Goal: Task Accomplishment & Management: Manage account settings

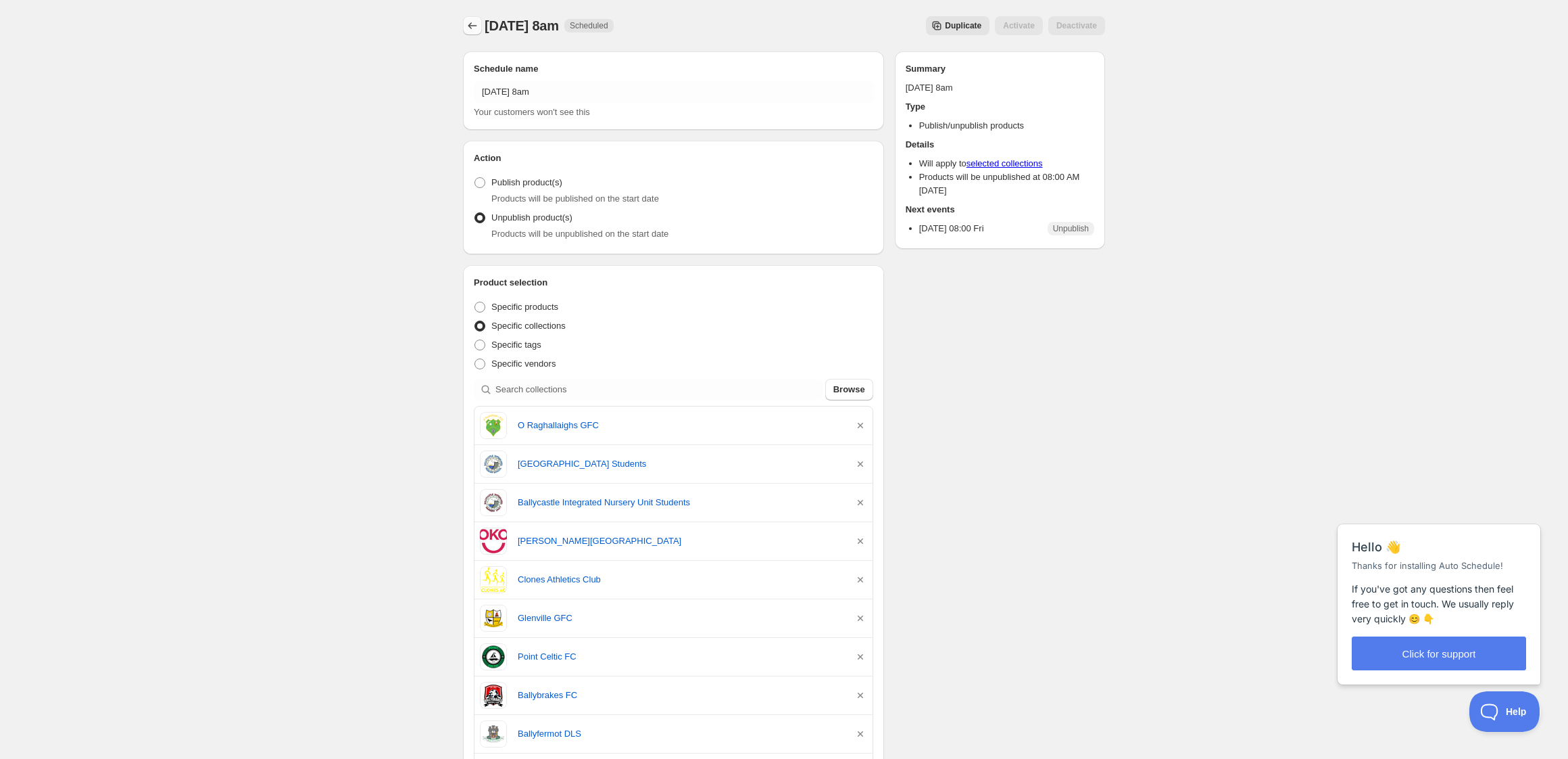
click at [470, 25] on icon "Schedules" at bounding box center [473, 25] width 9 height 7
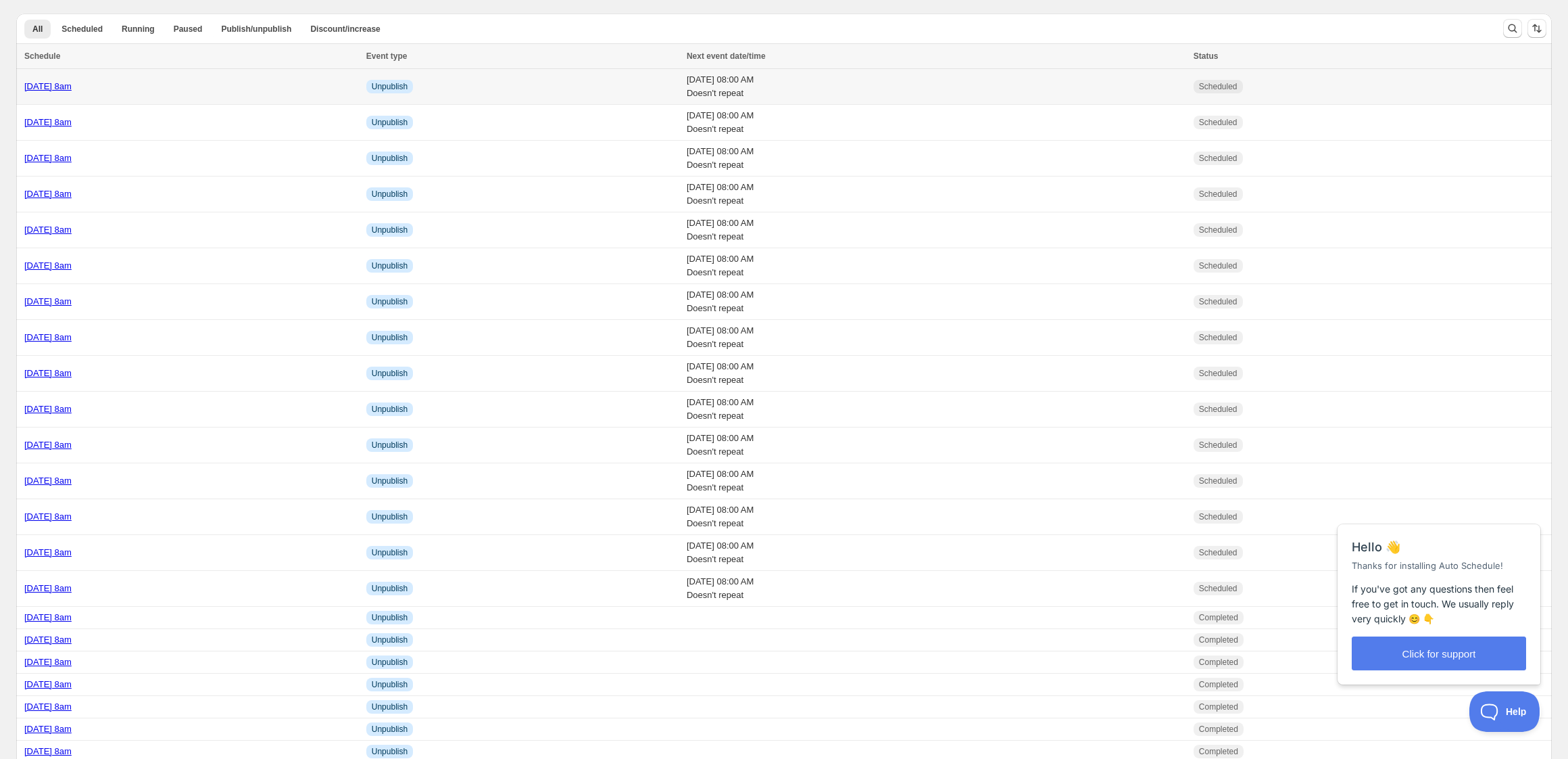
click at [218, 92] on div "[DATE] 8am" at bounding box center [191, 86] width 334 height 13
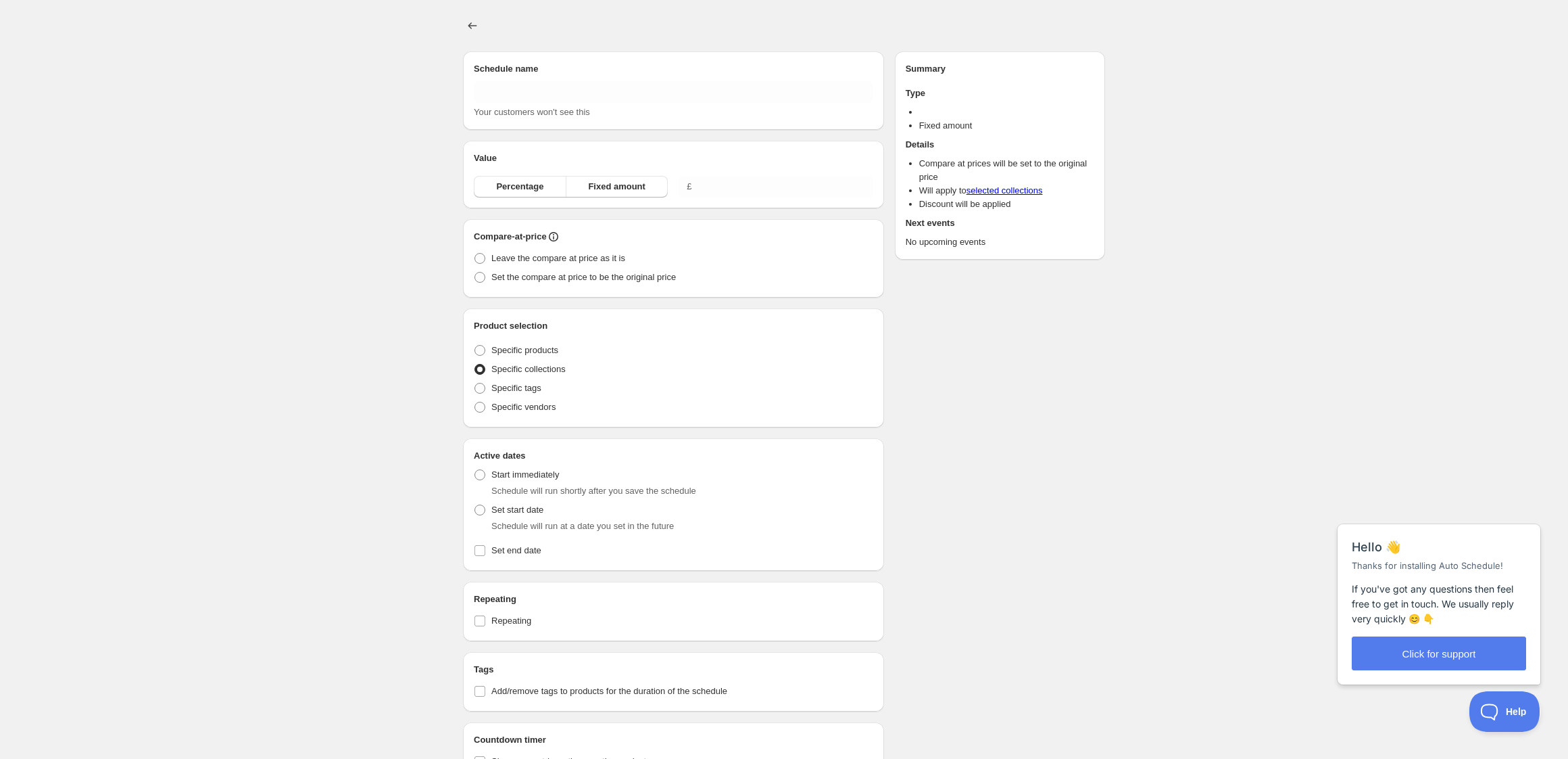
type input "[DATE] 8am"
radio input "true"
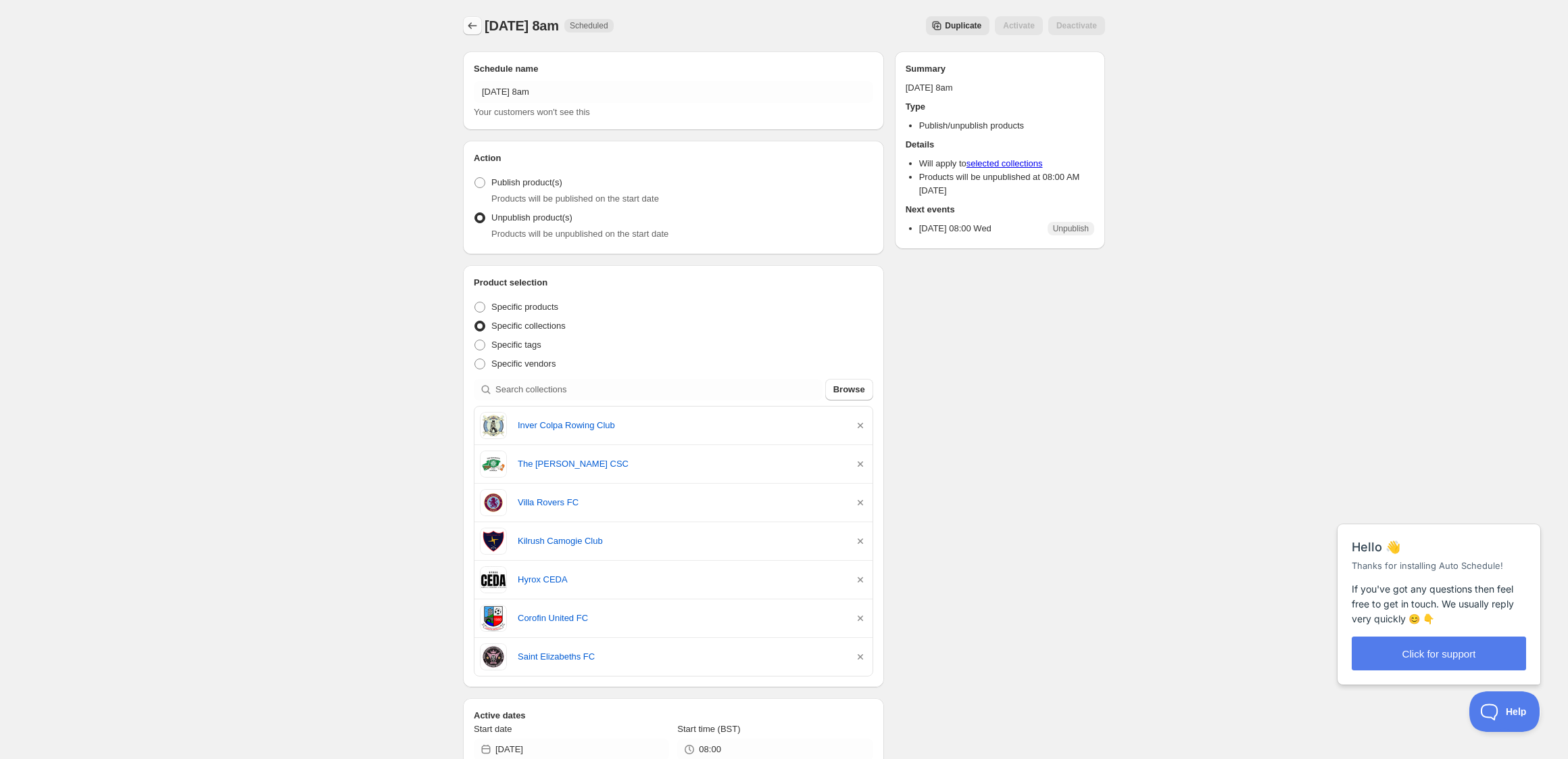
click at [469, 25] on icon "Schedules" at bounding box center [473, 25] width 9 height 7
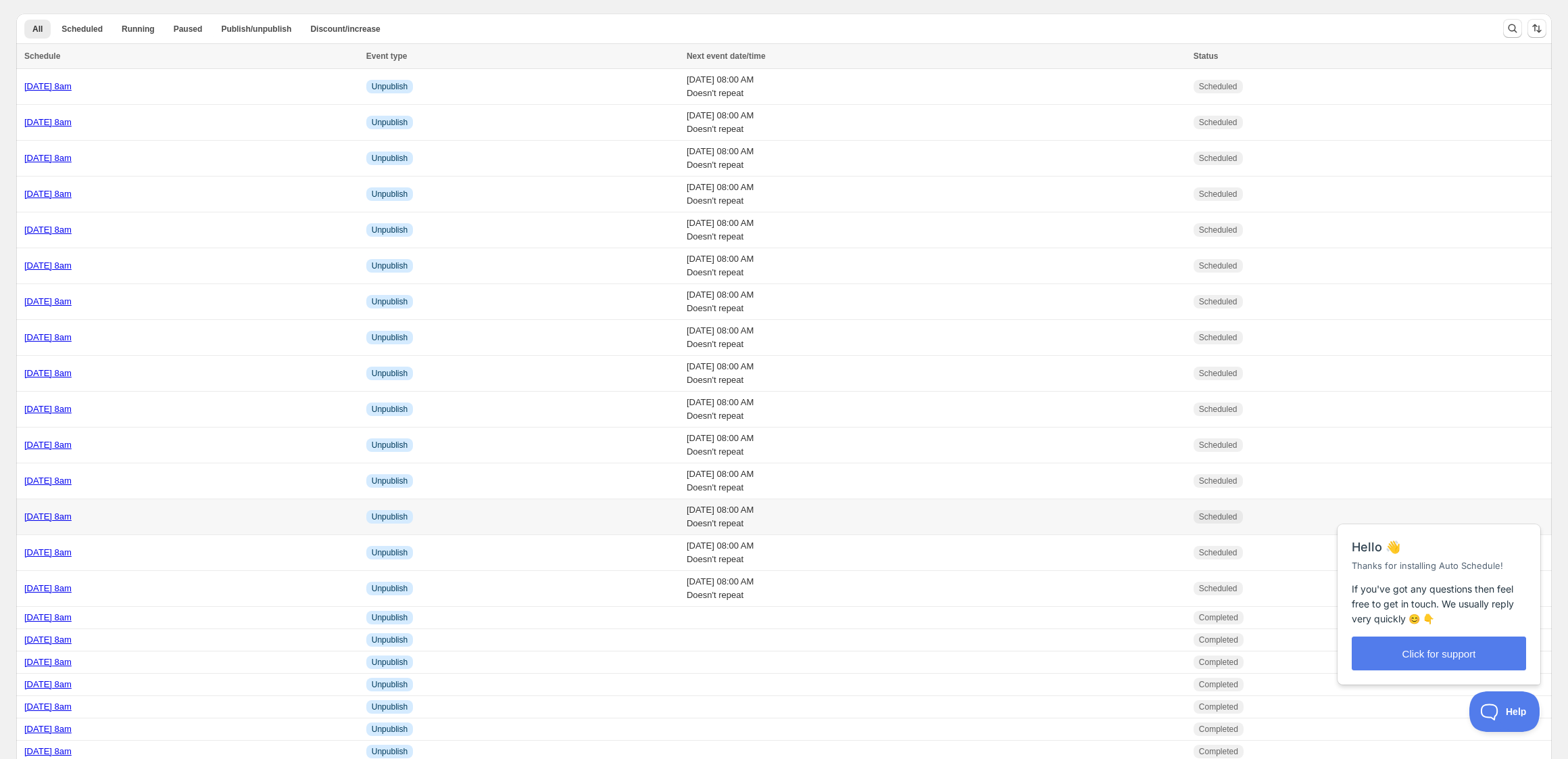
click at [256, 520] on div "[DATE] 8am" at bounding box center [191, 516] width 334 height 13
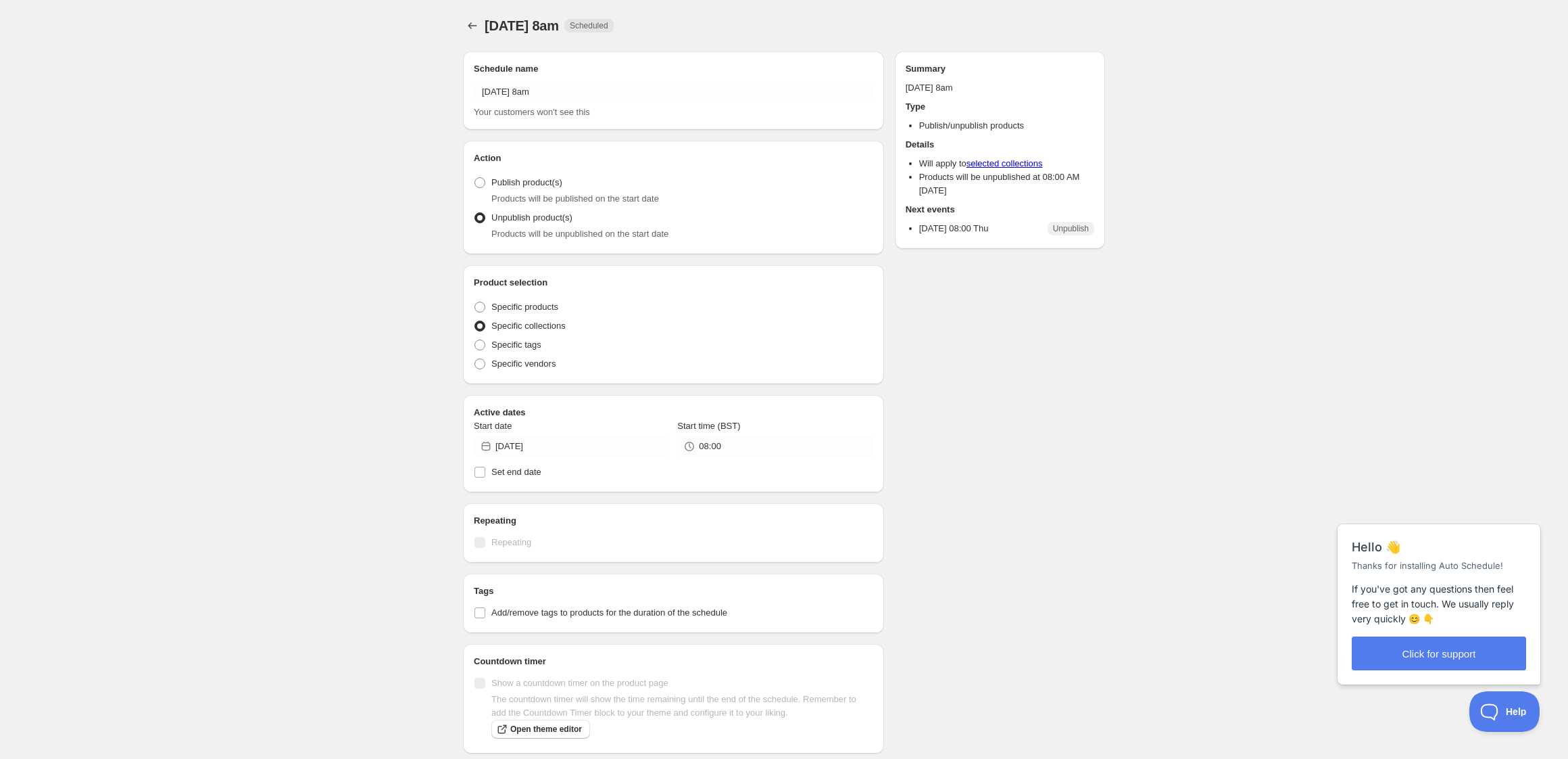
radio input "true"
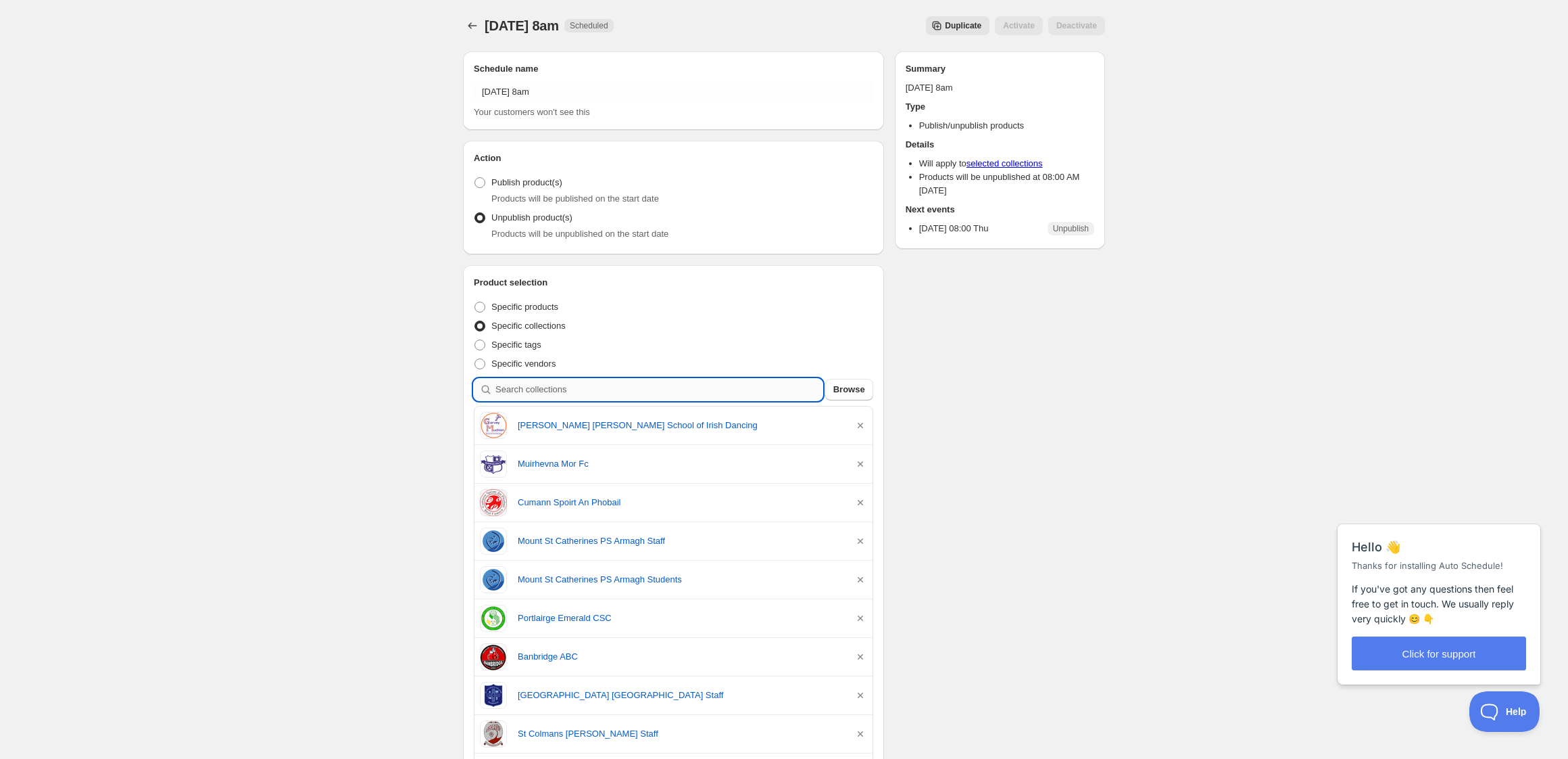
click at [592, 386] on input "search" at bounding box center [659, 390] width 327 height 22
type input "s"
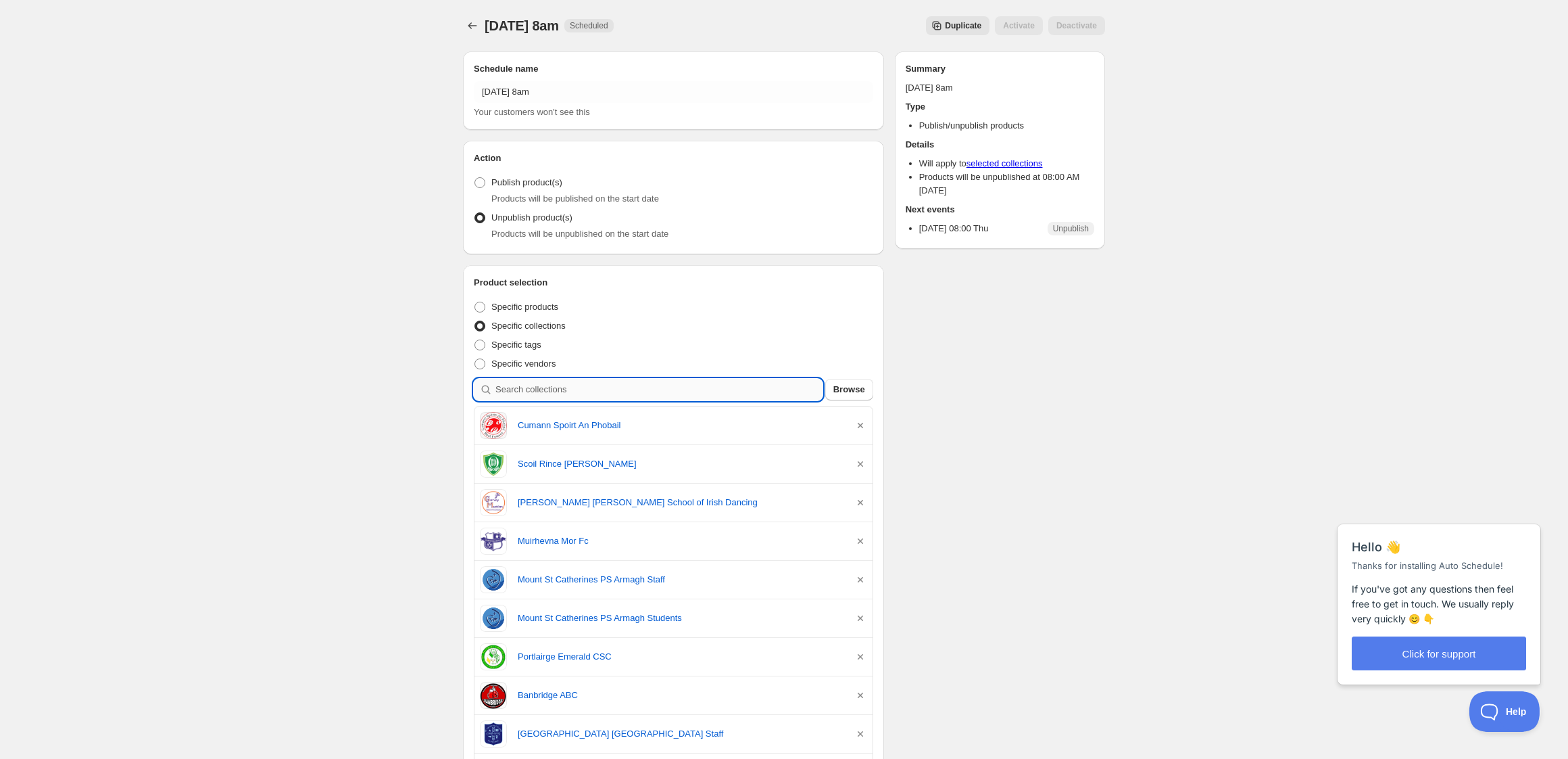
click at [546, 386] on input "search" at bounding box center [659, 390] width 327 height 22
type input "a"
